Goal: Information Seeking & Learning: Learn about a topic

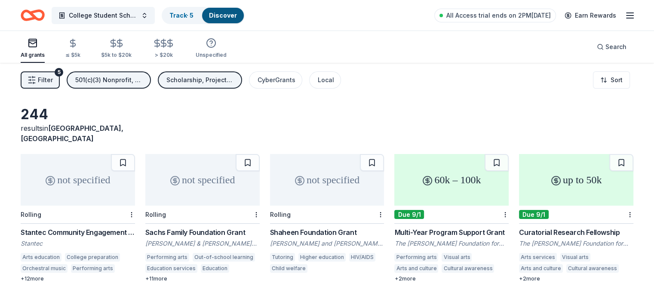
click at [196, 227] on div "Sachs Family Foundation Grant" at bounding box center [202, 232] width 114 height 10
click at [129, 156] on button at bounding box center [123, 162] width 24 height 17
click at [138, 206] on html "College Student Scholarships & Vouchers Track · 6 Discover All Access trial end…" at bounding box center [327, 149] width 654 height 299
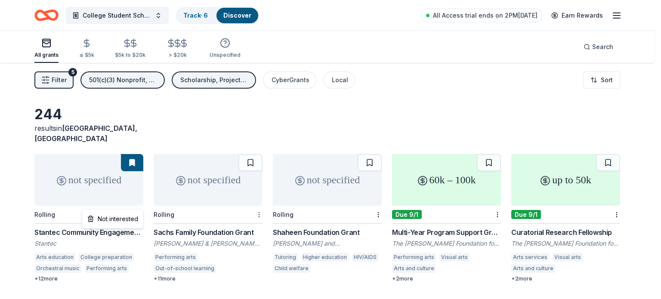
click at [262, 202] on html "College Student Scholarships & Vouchers Track · 6 Discover All Access trial end…" at bounding box center [330, 149] width 661 height 299
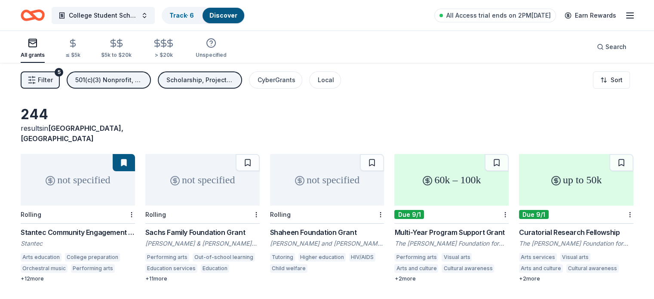
click at [254, 206] on div at bounding box center [255, 215] width 9 height 18
click at [258, 203] on html "College Student Scholarships & Vouchers Track · 6 Discover All Access trial end…" at bounding box center [327, 149] width 654 height 299
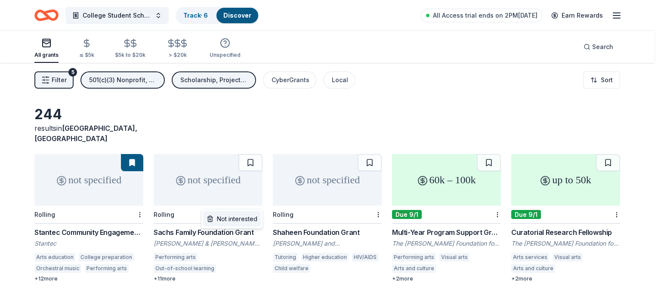
click at [250, 220] on div "Not interested" at bounding box center [232, 218] width 58 height 15
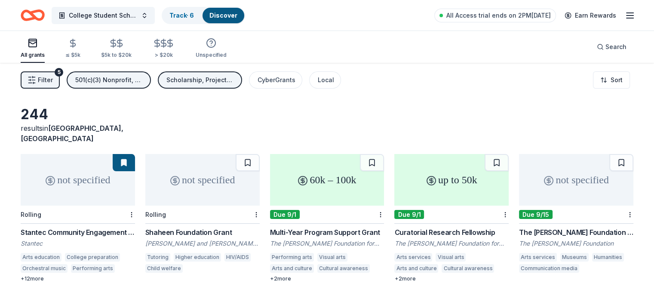
click at [204, 184] on div "not specified" at bounding box center [202, 180] width 114 height 52
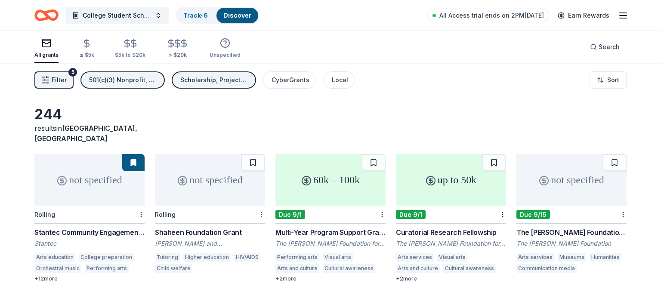
click at [259, 203] on html "College Student Scholarships & Vouchers Track · 6 Discover All Access trial end…" at bounding box center [330, 149] width 661 height 299
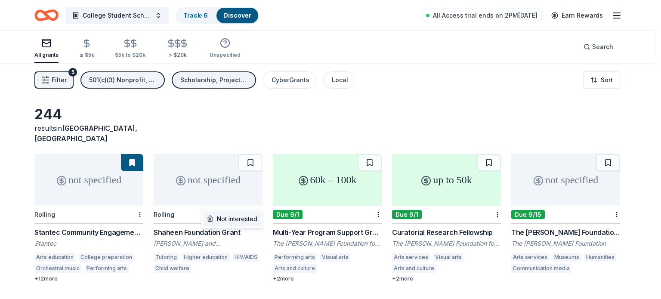
click at [237, 218] on div "Not interested" at bounding box center [232, 218] width 58 height 15
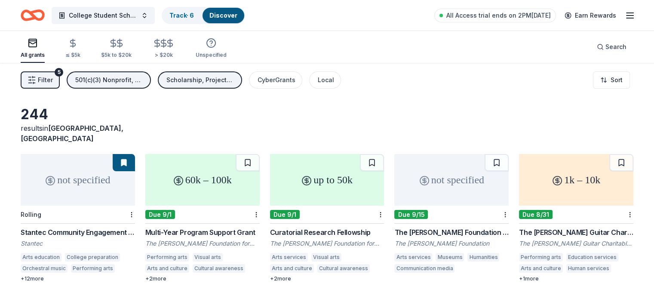
click at [237, 227] on div "Multi-Year Program Support Grant" at bounding box center [202, 232] width 114 height 10
click at [259, 204] on html "College Student Scholarships & Vouchers Track · 6 Discover All Access trial end…" at bounding box center [327, 149] width 654 height 299
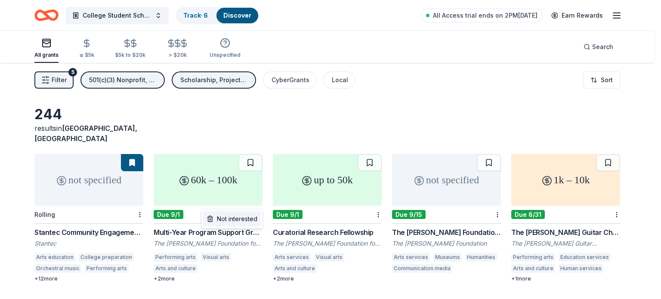
click at [251, 219] on div "Not interested" at bounding box center [232, 218] width 58 height 15
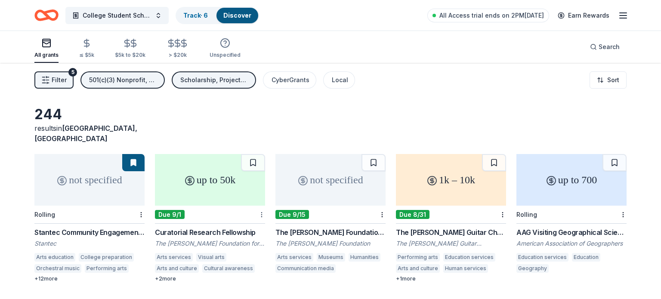
click at [258, 201] on html "College Student Scholarships & Vouchers Track · 6 Discover All Access trial end…" at bounding box center [330, 149] width 661 height 299
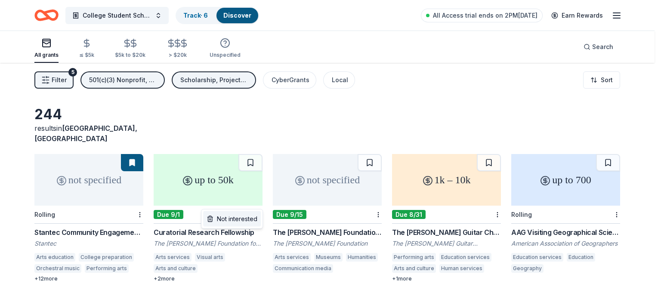
click at [240, 222] on div "Not interested" at bounding box center [232, 218] width 58 height 15
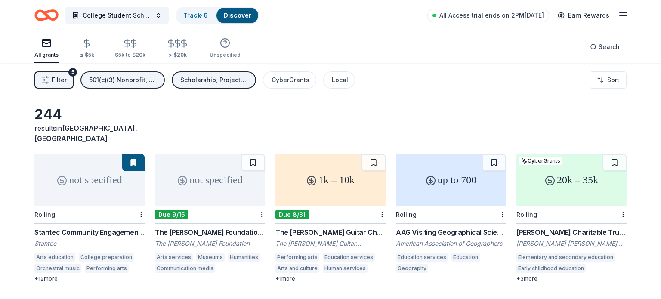
click at [258, 203] on html "College Student Scholarships & Vouchers Track · 6 Discover All Access trial end…" at bounding box center [330, 149] width 661 height 299
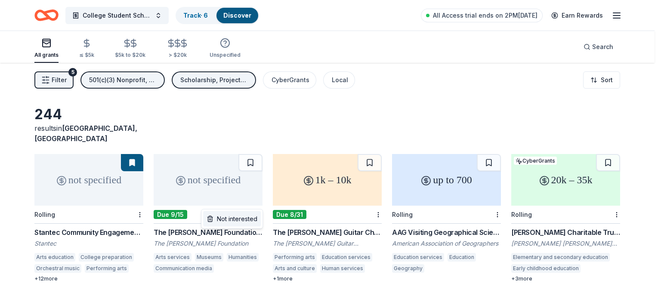
click at [251, 216] on div "Not interested" at bounding box center [232, 218] width 58 height 15
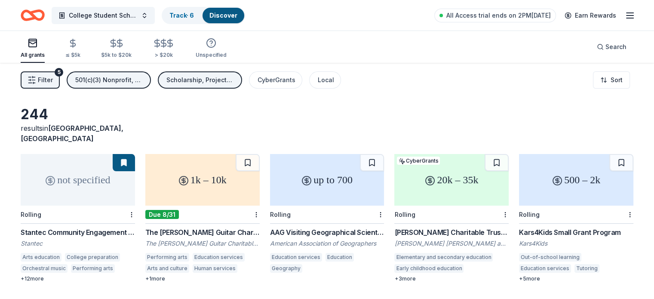
click at [234, 227] on div "The Martin Guitar Charitable Foundation Grant" at bounding box center [202, 232] width 114 height 10
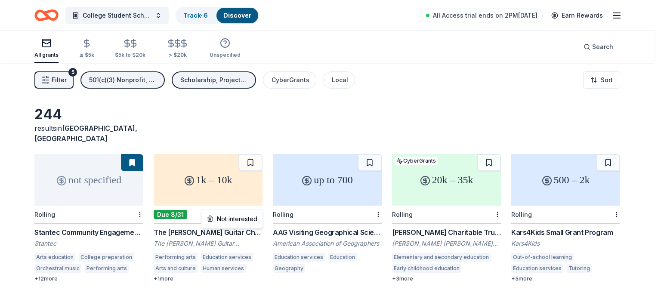
click at [258, 204] on html "College Student Scholarships & Vouchers Track · 6 Discover All Access trial end…" at bounding box center [330, 149] width 661 height 299
click at [251, 217] on div "Not interested" at bounding box center [232, 218] width 58 height 15
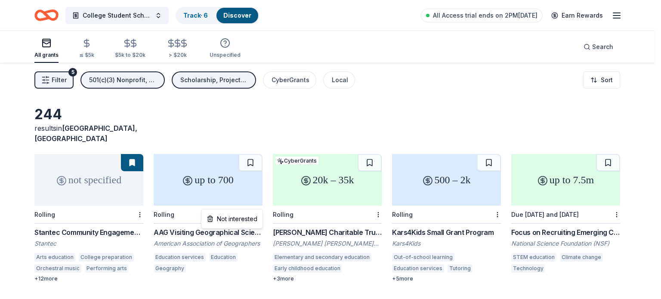
click at [258, 200] on html "College Student Scholarships & Vouchers Track · 6 Discover All Access trial end…" at bounding box center [330, 149] width 661 height 299
click at [250, 220] on div "Not interested" at bounding box center [232, 218] width 58 height 15
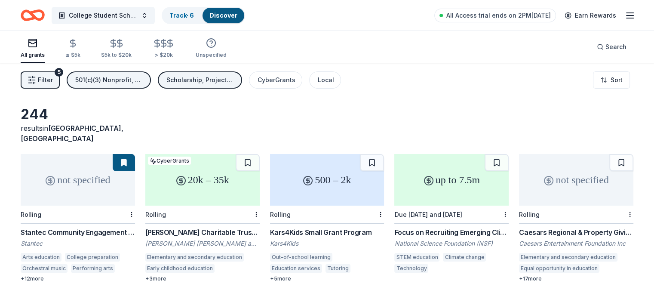
click at [220, 182] on div "20k – 35k" at bounding box center [202, 180] width 114 height 52
click at [258, 203] on html "College Student Scholarships & Vouchers Track · 6 Discover All Access trial end…" at bounding box center [327, 149] width 654 height 299
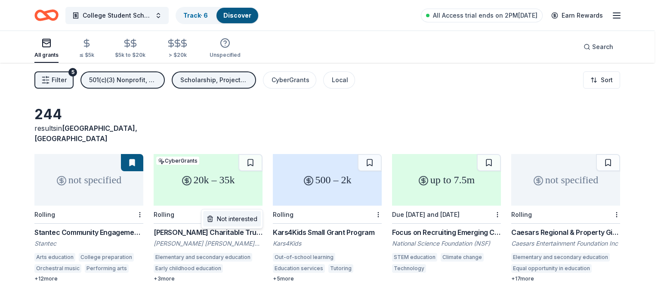
click at [247, 218] on div "Not interested" at bounding box center [232, 218] width 58 height 15
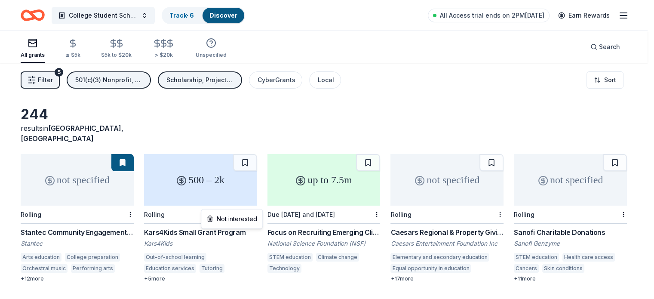
click at [259, 201] on html "College Student Scholarships & Vouchers Track · 6 Discover All Access trial end…" at bounding box center [327, 149] width 654 height 299
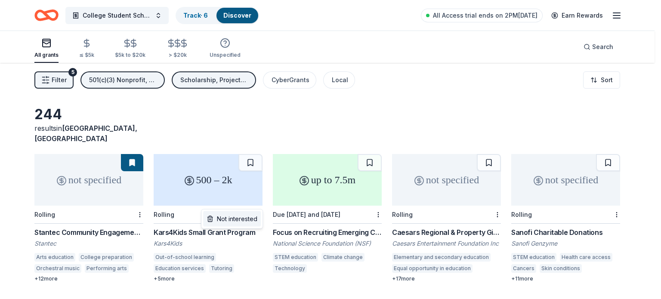
click at [252, 217] on div "Not interested" at bounding box center [232, 218] width 58 height 15
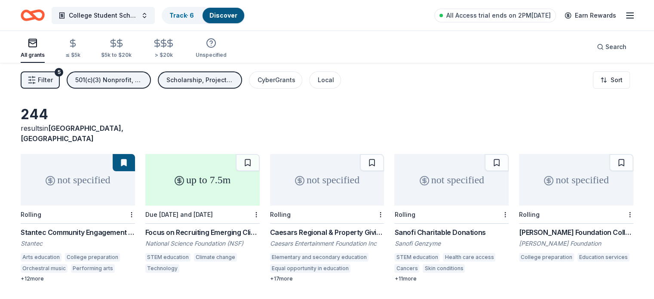
click at [210, 177] on div "up to 7.5m" at bounding box center [202, 180] width 114 height 52
click at [258, 201] on html "College Student Scholarships & Vouchers Track · 6 Discover All Access trial end…" at bounding box center [327, 149] width 654 height 299
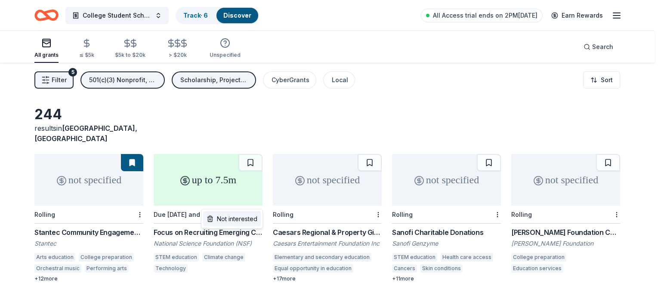
click at [247, 219] on div "Not interested" at bounding box center [232, 218] width 58 height 15
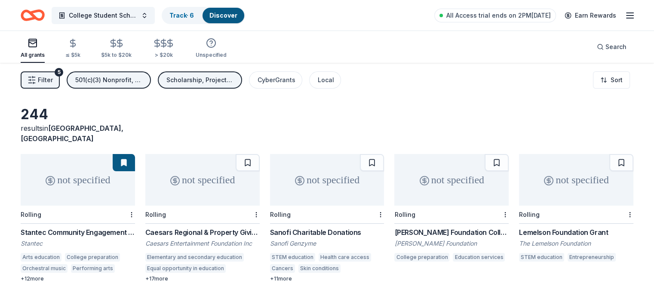
click at [164, 271] on div "not specified Rolling Stantec Community Engagement Grant Stantec Arts education…" at bounding box center [327, 292] width 613 height 277
click at [164, 275] on div "+ 17 more" at bounding box center [202, 278] width 114 height 7
click at [258, 203] on html "College Student Scholarships & Vouchers Track · 6 Discover All Access trial end…" at bounding box center [327, 149] width 654 height 299
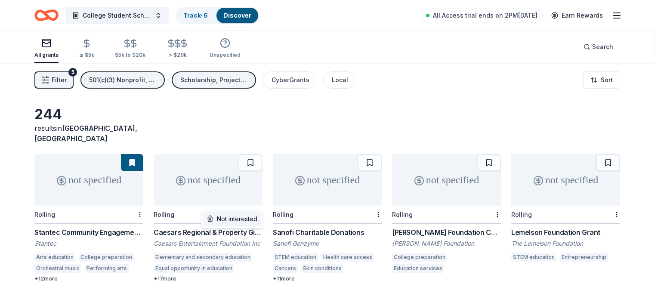
click at [253, 216] on div "Not interested" at bounding box center [232, 218] width 58 height 15
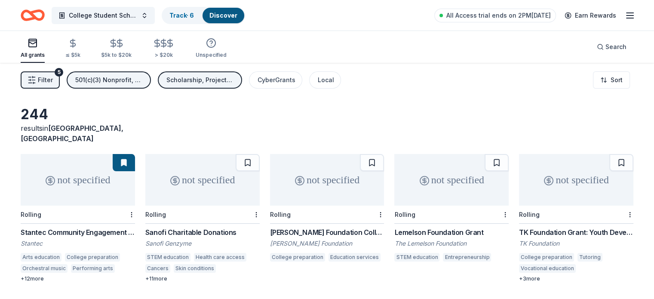
click at [223, 227] on div "Sanofi Charitable Donations" at bounding box center [202, 232] width 114 height 10
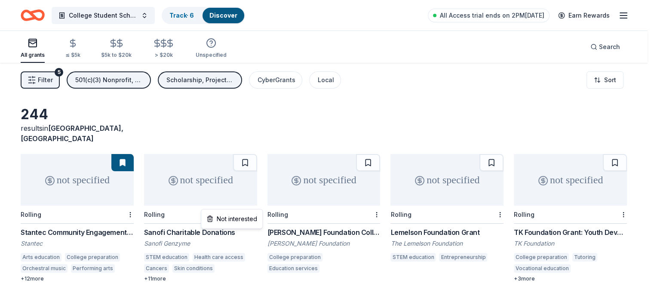
click at [258, 203] on html "College Student Scholarships & Vouchers Track · 6 Discover All Access trial end…" at bounding box center [327, 149] width 654 height 299
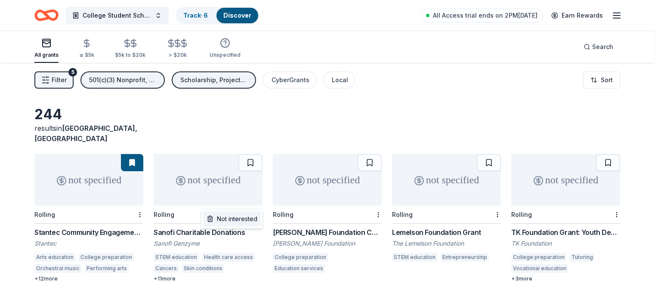
click at [250, 220] on div "Not interested" at bounding box center [232, 218] width 58 height 15
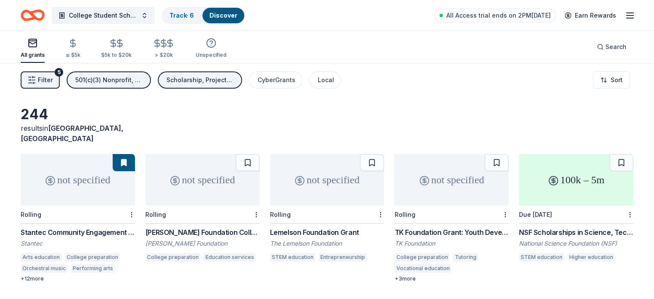
click at [244, 227] on div "Scheidel Foundation College Success Grant" at bounding box center [202, 232] width 114 height 10
click at [258, 203] on html "College Student Scholarships & Vouchers Track · 6 Discover All Access trial end…" at bounding box center [327, 149] width 654 height 299
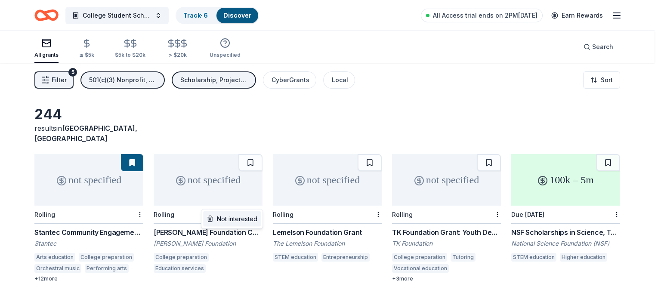
click at [248, 217] on div "Not interested" at bounding box center [232, 218] width 58 height 15
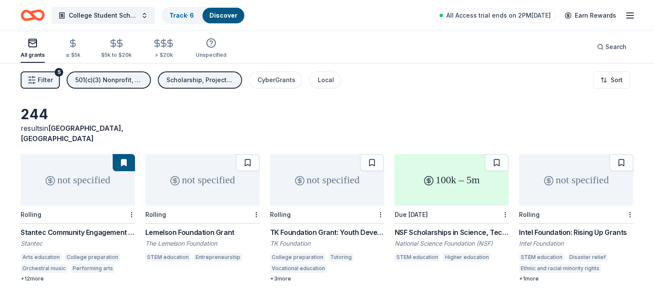
click at [50, 82] on button "Filter 5" at bounding box center [40, 79] width 39 height 17
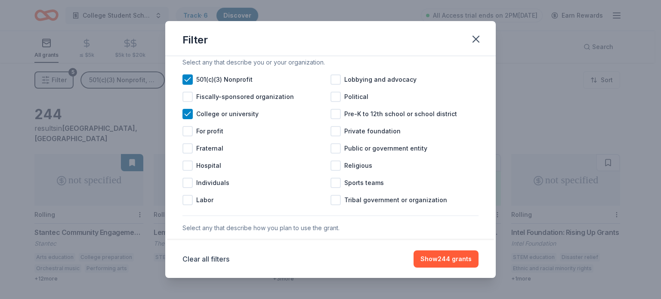
scroll to position [106, 0]
click at [190, 117] on icon at bounding box center [187, 112] width 9 height 9
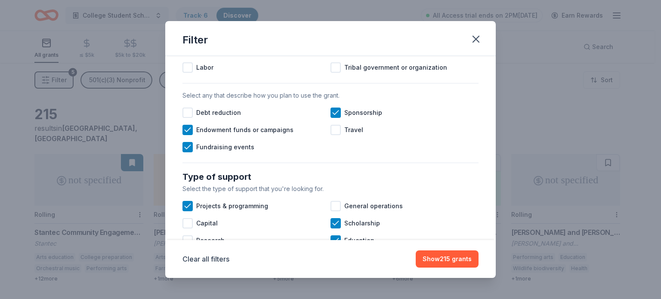
scroll to position [238, 0]
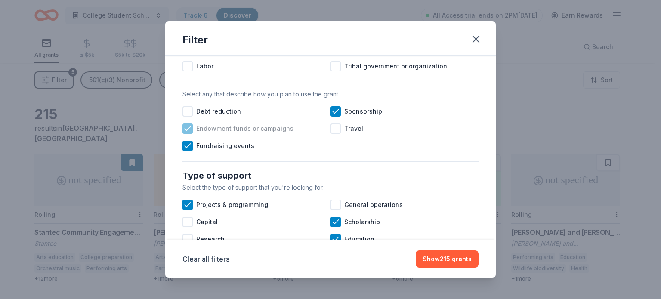
click at [279, 134] on span "Endowment funds or campaigns" at bounding box center [244, 128] width 97 height 10
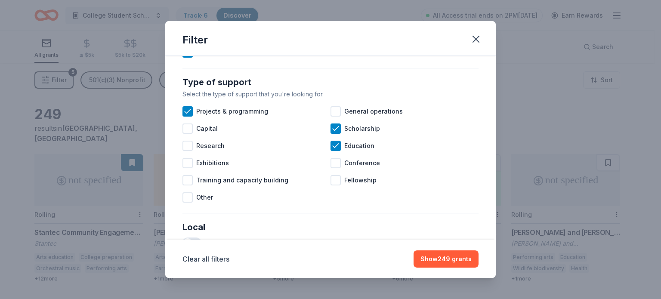
scroll to position [333, 0]
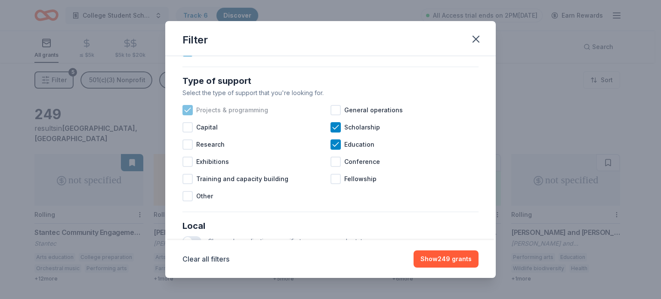
click at [185, 112] on icon at bounding box center [188, 110] width 6 height 4
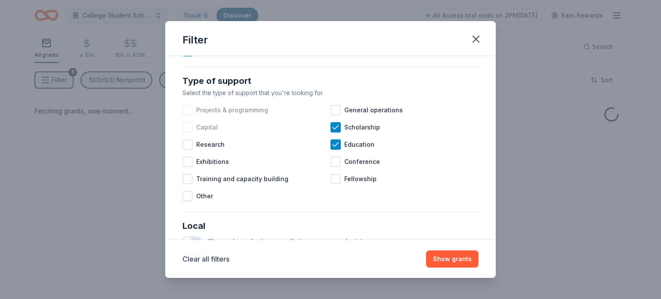
click at [189, 133] on div at bounding box center [187, 127] width 10 height 10
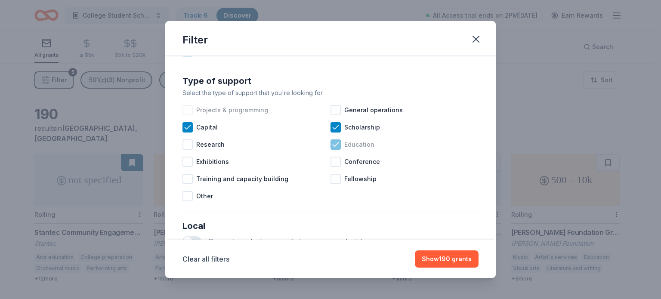
click at [331, 149] on icon at bounding box center [335, 144] width 9 height 9
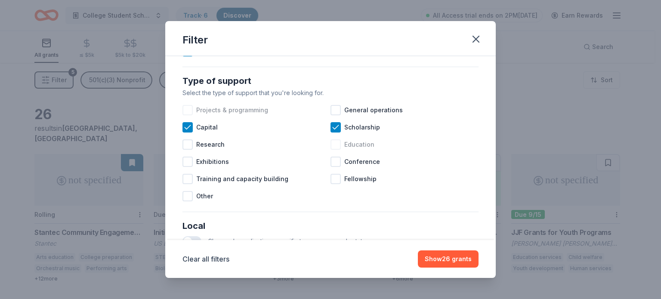
click at [335, 150] on div at bounding box center [335, 144] width 10 height 10
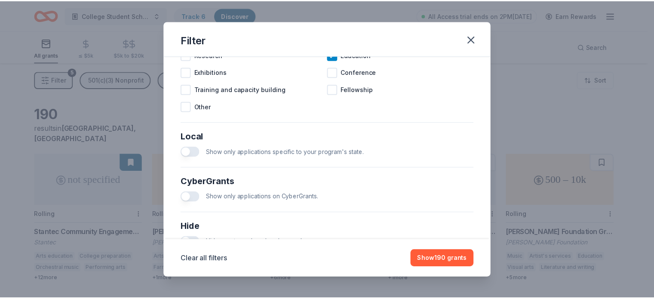
scroll to position [484, 0]
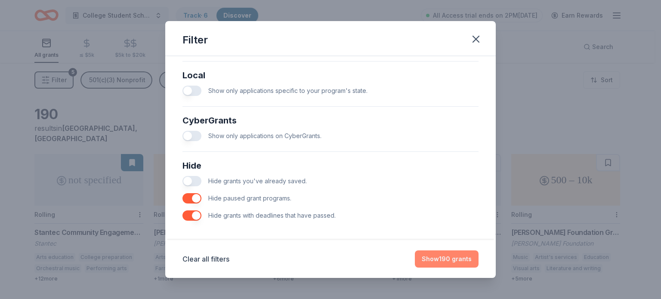
click at [446, 262] on button "Show 190 grants" at bounding box center [447, 258] width 64 height 17
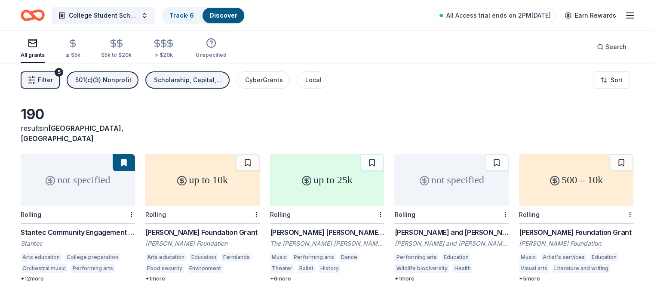
click at [330, 188] on div "up to 25k" at bounding box center [327, 180] width 114 height 52
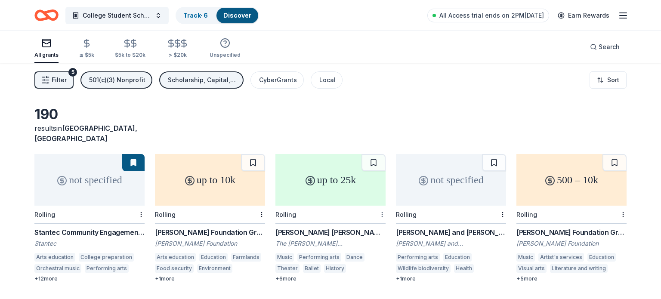
click at [377, 203] on html "College Student Scholarships & Vouchers Track · 6 Discover All Access trial end…" at bounding box center [330, 149] width 661 height 299
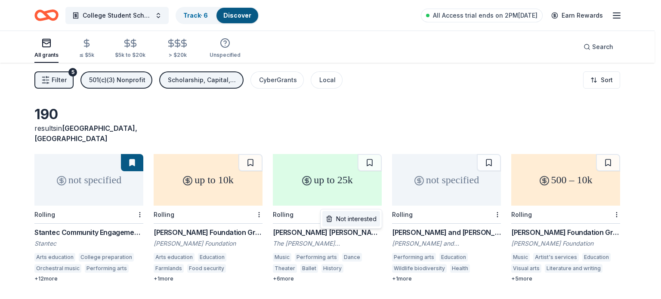
click at [370, 216] on div "Not interested" at bounding box center [351, 218] width 58 height 15
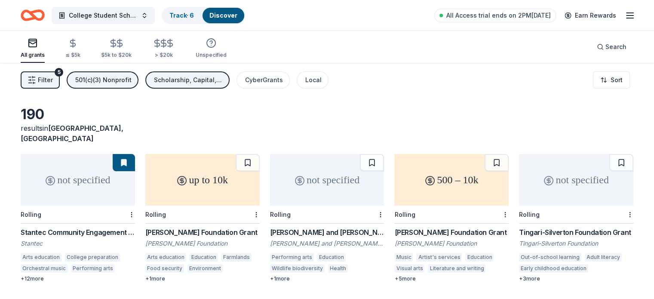
click at [438, 186] on div "500 – 10k" at bounding box center [452, 180] width 114 height 52
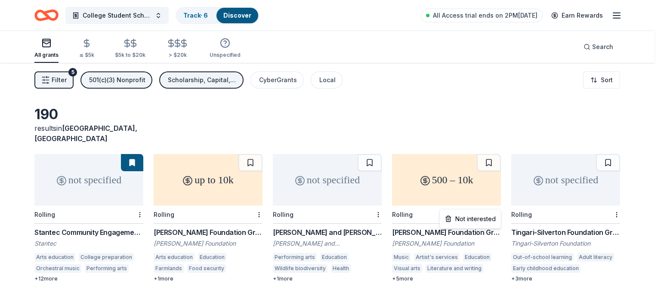
click at [496, 204] on html "College Student Scholarships & Vouchers Track · 6 Discover All Access trial end…" at bounding box center [330, 149] width 661 height 299
click at [481, 218] on div "Not interested" at bounding box center [470, 218] width 58 height 15
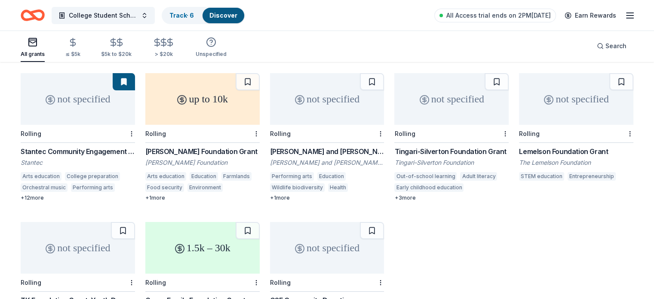
scroll to position [82, 0]
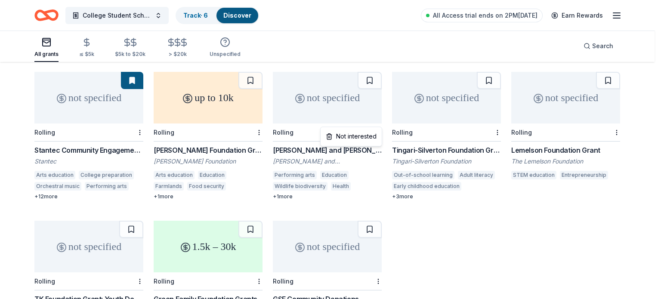
click at [377, 120] on html "College Student Scholarships & Vouchers Track · 6 Discover All Access trial end…" at bounding box center [330, 67] width 661 height 299
click at [368, 134] on div "Not interested" at bounding box center [351, 136] width 58 height 15
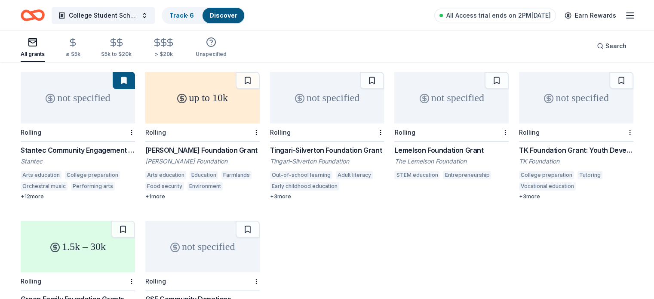
click at [442, 157] on div "The Lemelson Foundation" at bounding box center [452, 161] width 114 height 9
click at [496, 120] on html "College Student Scholarships & Vouchers Track · 6 Discover All Access trial end…" at bounding box center [327, 67] width 654 height 299
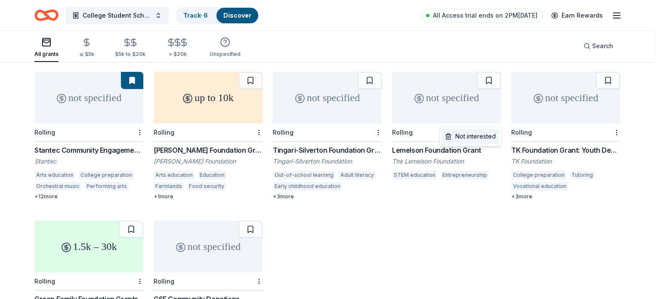
click at [483, 134] on div "Not interested" at bounding box center [470, 136] width 58 height 15
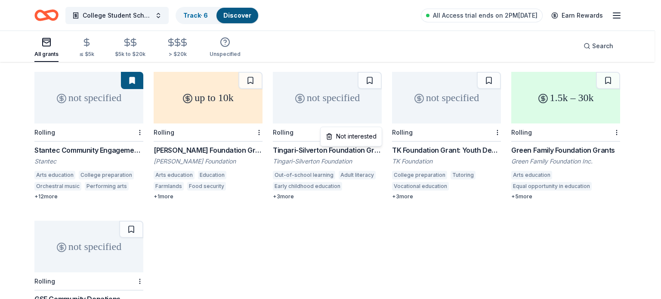
click at [378, 122] on html "College Student Scholarships & Vouchers Track · 6 Discover All Access trial end…" at bounding box center [330, 67] width 661 height 299
click at [370, 135] on div "Not interested" at bounding box center [351, 136] width 58 height 15
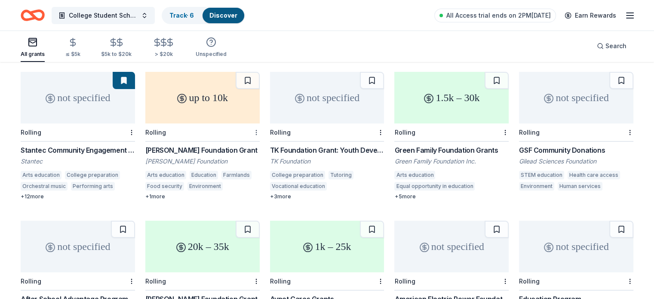
click at [259, 145] on div "Harry Chapin Foundation Grant" at bounding box center [202, 150] width 114 height 10
click at [259, 121] on html "College Student Scholarships & Vouchers Track · 6 Discover All Access trial end…" at bounding box center [327, 67] width 654 height 299
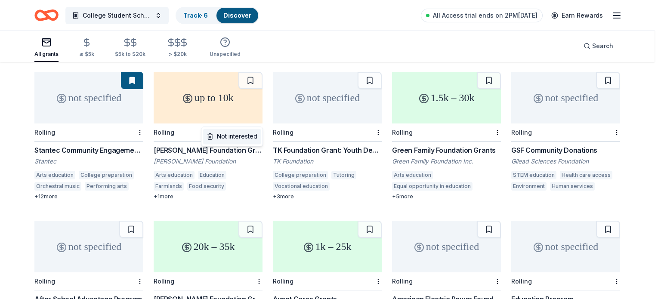
click at [247, 135] on div "Not interested" at bounding box center [232, 136] width 58 height 15
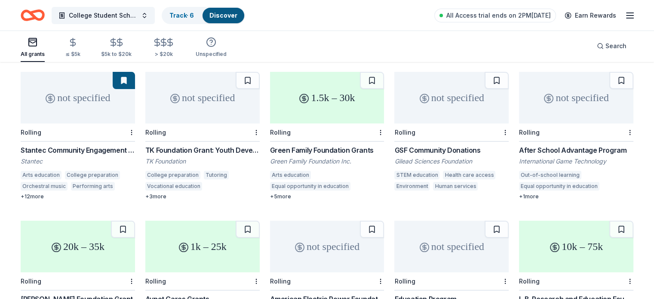
click at [318, 145] on div "Green Family Foundation Grants" at bounding box center [327, 150] width 114 height 10
click at [164, 193] on div "+ 3 more" at bounding box center [202, 196] width 114 height 7
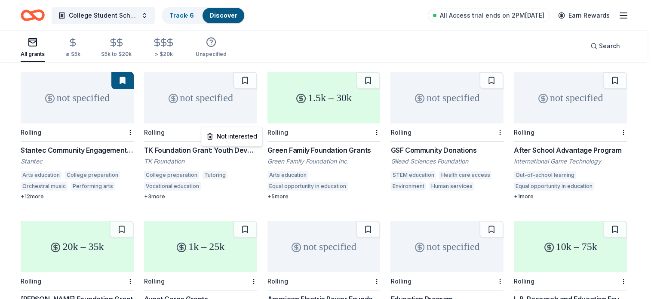
click at [258, 122] on html "College Student Scholarships & Vouchers Track · 6 Discover All Access trial end…" at bounding box center [327, 67] width 654 height 299
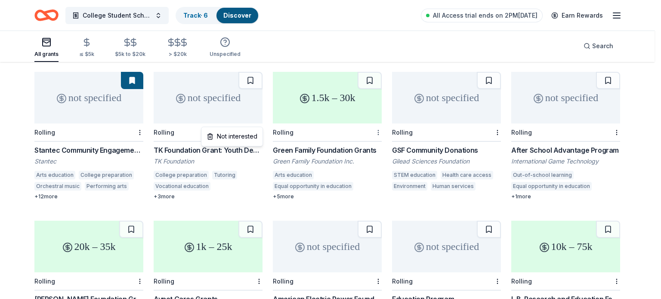
click at [379, 122] on html "College Student Scholarships & Vouchers Track · 6 Discover All Access trial end…" at bounding box center [330, 67] width 661 height 299
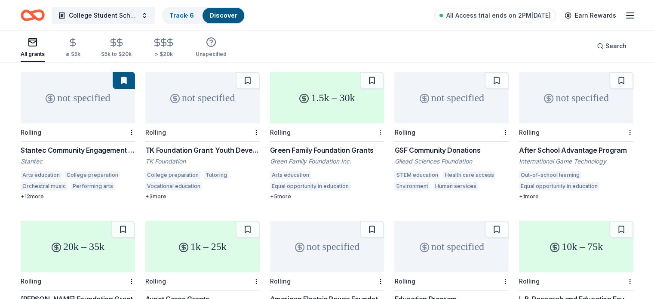
click at [379, 122] on html "College Student Scholarships & Vouchers Track · 6 Discover All Access trial end…" at bounding box center [327, 67] width 654 height 299
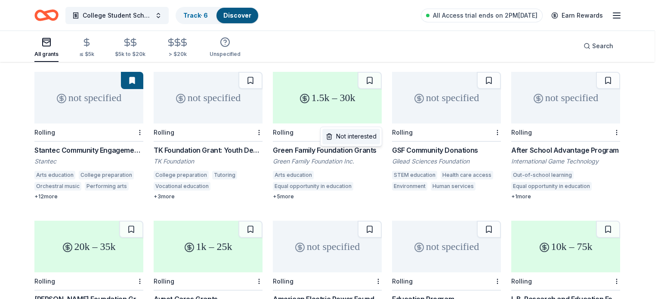
click at [366, 134] on div "Not interested" at bounding box center [351, 136] width 58 height 15
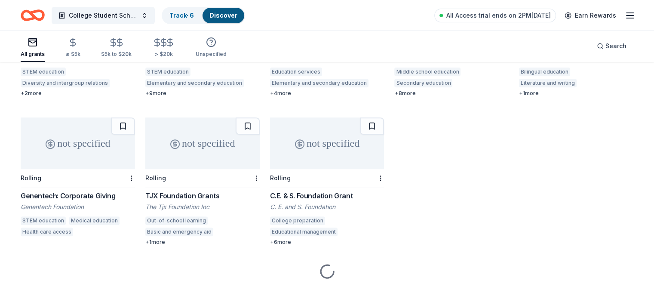
scroll to position [337, 0]
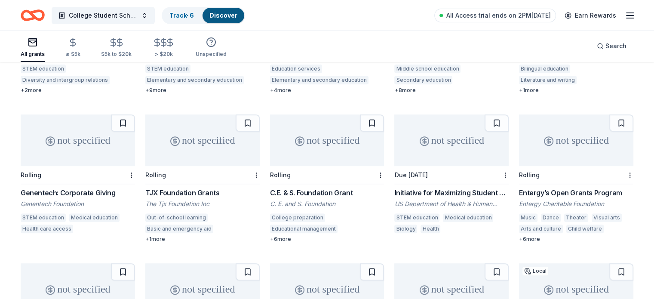
click at [570, 188] on div "Entergy’s Open Grants Program" at bounding box center [576, 193] width 114 height 10
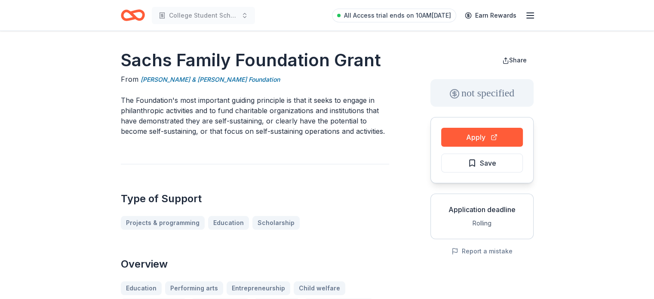
click at [469, 89] on div "not specified" at bounding box center [482, 93] width 103 height 28
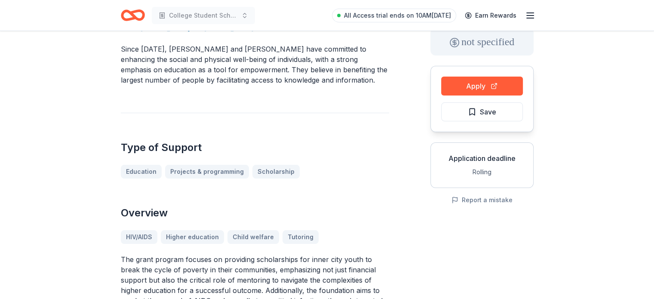
scroll to position [46, 0]
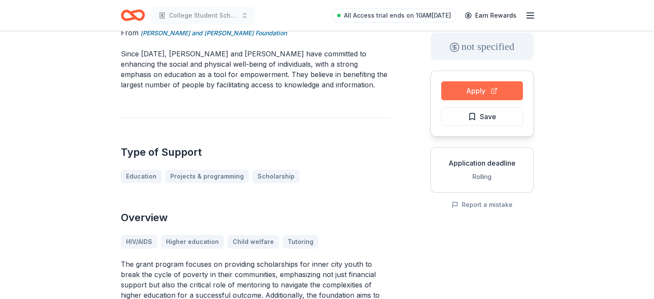
click at [496, 89] on button "Apply" at bounding box center [482, 90] width 82 height 19
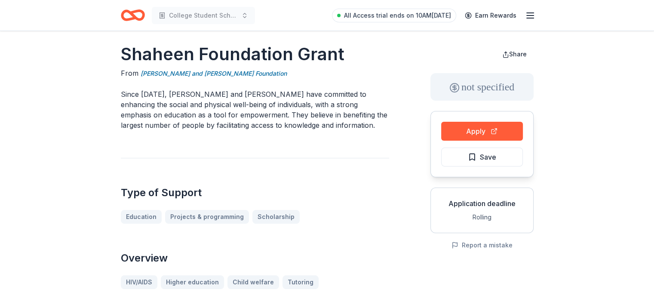
scroll to position [0, 0]
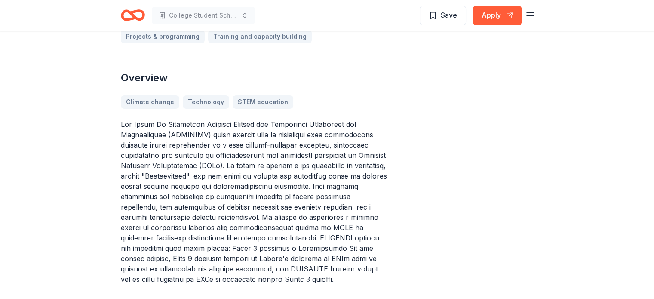
scroll to position [236, 0]
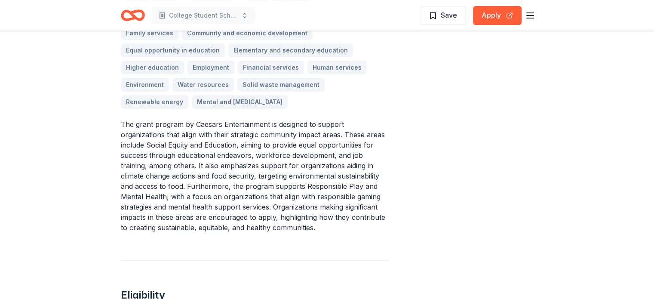
scroll to position [327, 0]
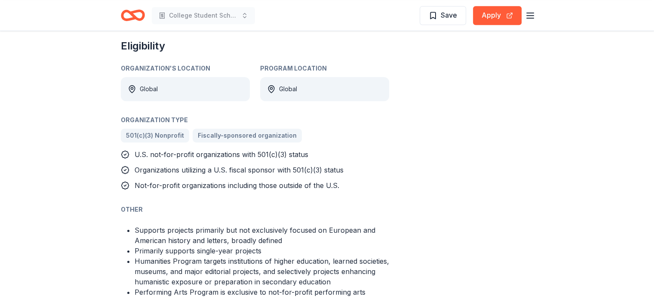
scroll to position [554, 0]
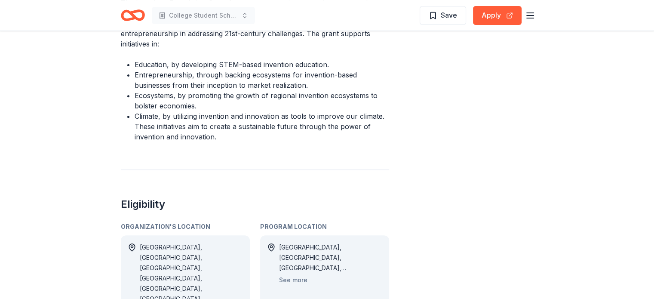
scroll to position [327, 0]
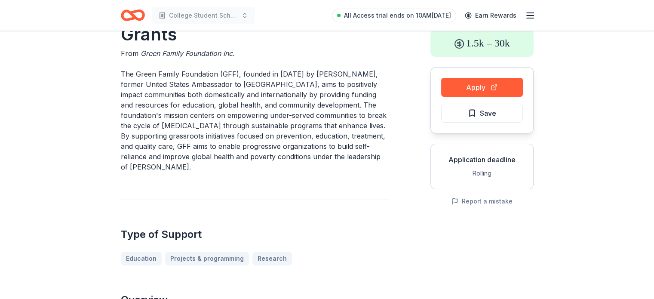
scroll to position [17, 0]
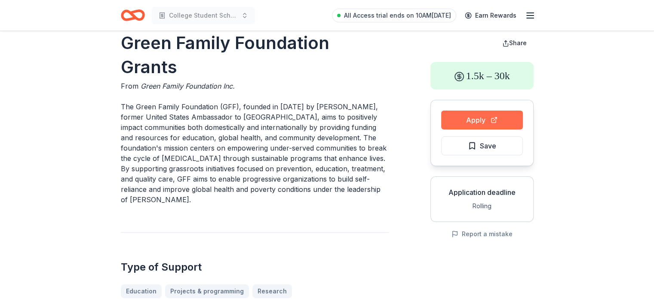
click at [465, 117] on button "Apply" at bounding box center [482, 120] width 82 height 19
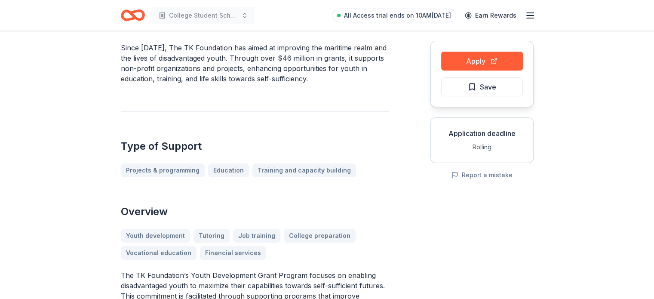
scroll to position [78, 0]
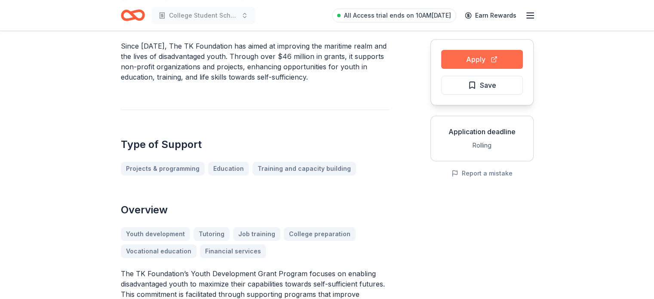
click at [496, 60] on button "Apply" at bounding box center [482, 59] width 82 height 19
click at [499, 55] on button "Apply" at bounding box center [482, 59] width 82 height 19
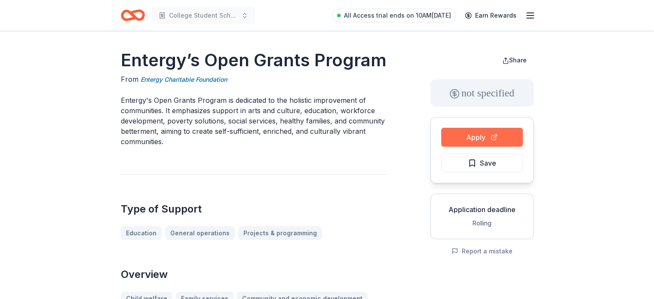
click at [477, 138] on button "Apply" at bounding box center [482, 137] width 82 height 19
click at [480, 134] on button "Apply" at bounding box center [482, 137] width 82 height 19
